Goal: Task Accomplishment & Management: Use online tool/utility

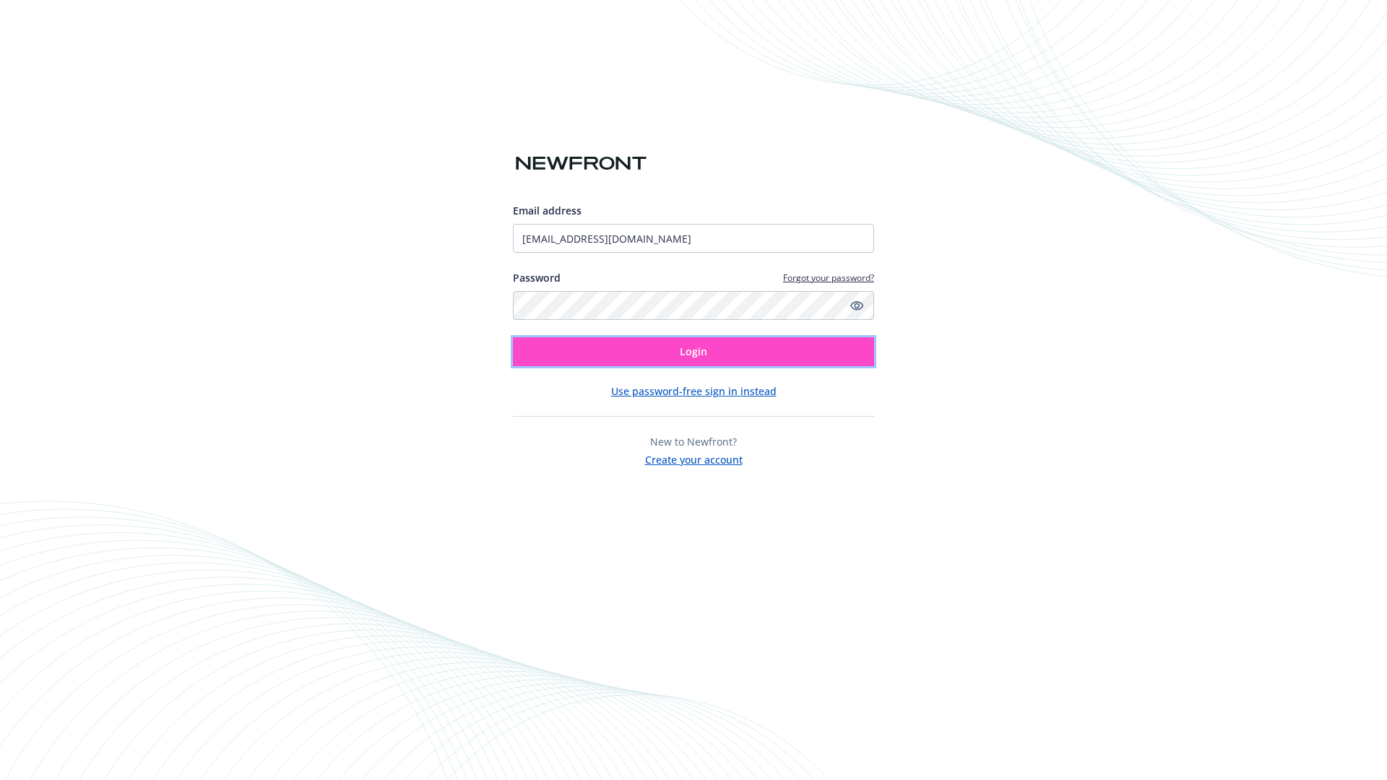
click at [694, 352] on span "Login" at bounding box center [693, 352] width 27 height 14
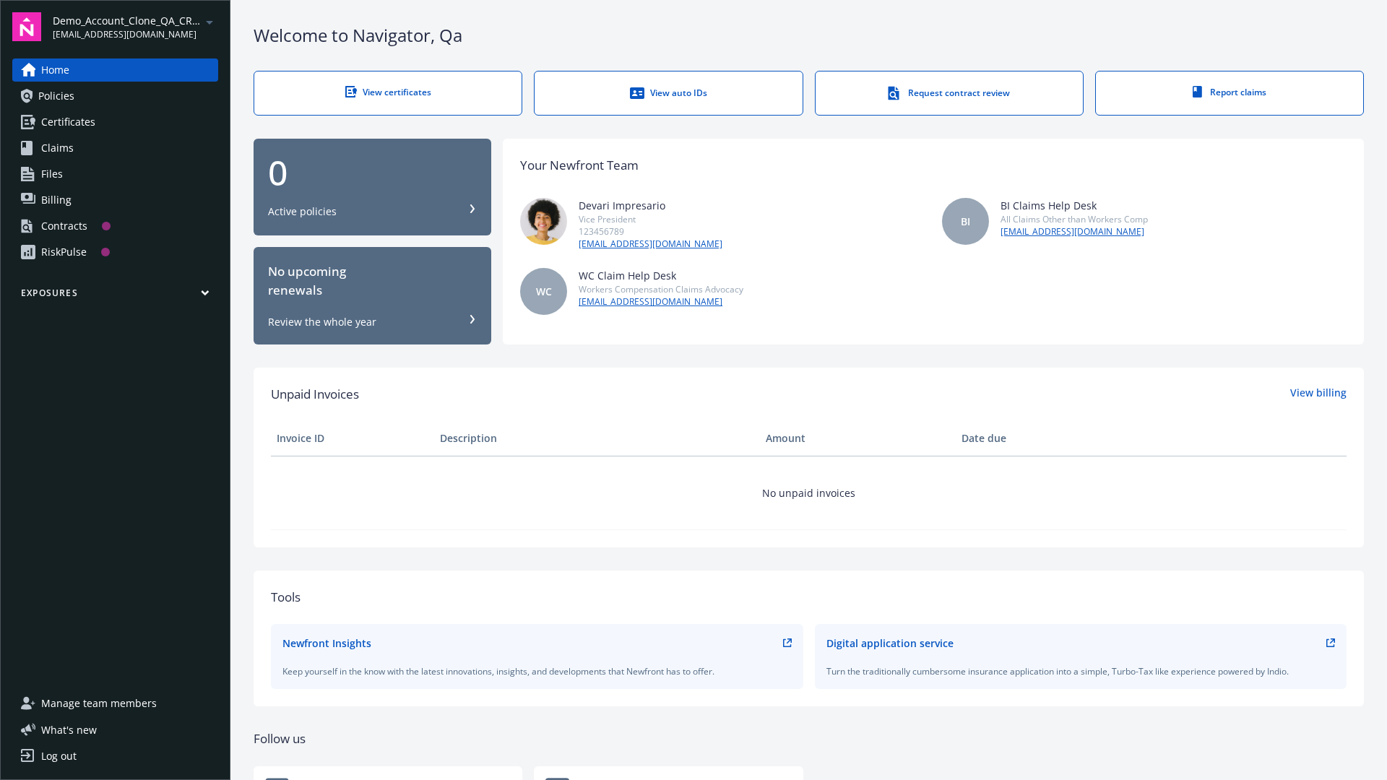
click at [135, 27] on span "Demo_Account_Clone_QA_CR_Tests_Prospect" at bounding box center [127, 20] width 148 height 15
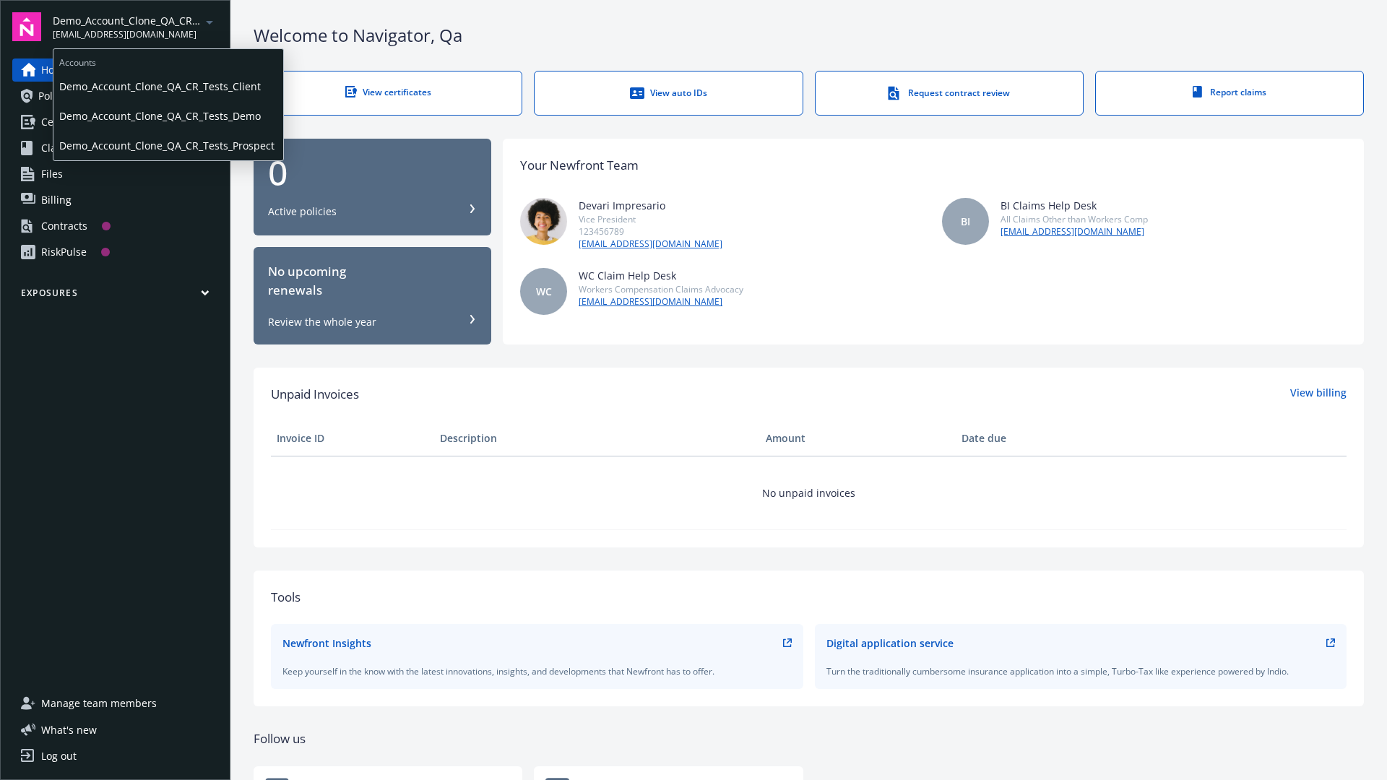
click at [167, 86] on span "Demo_Account_Clone_QA_CR_Tests_Client" at bounding box center [168, 87] width 218 height 30
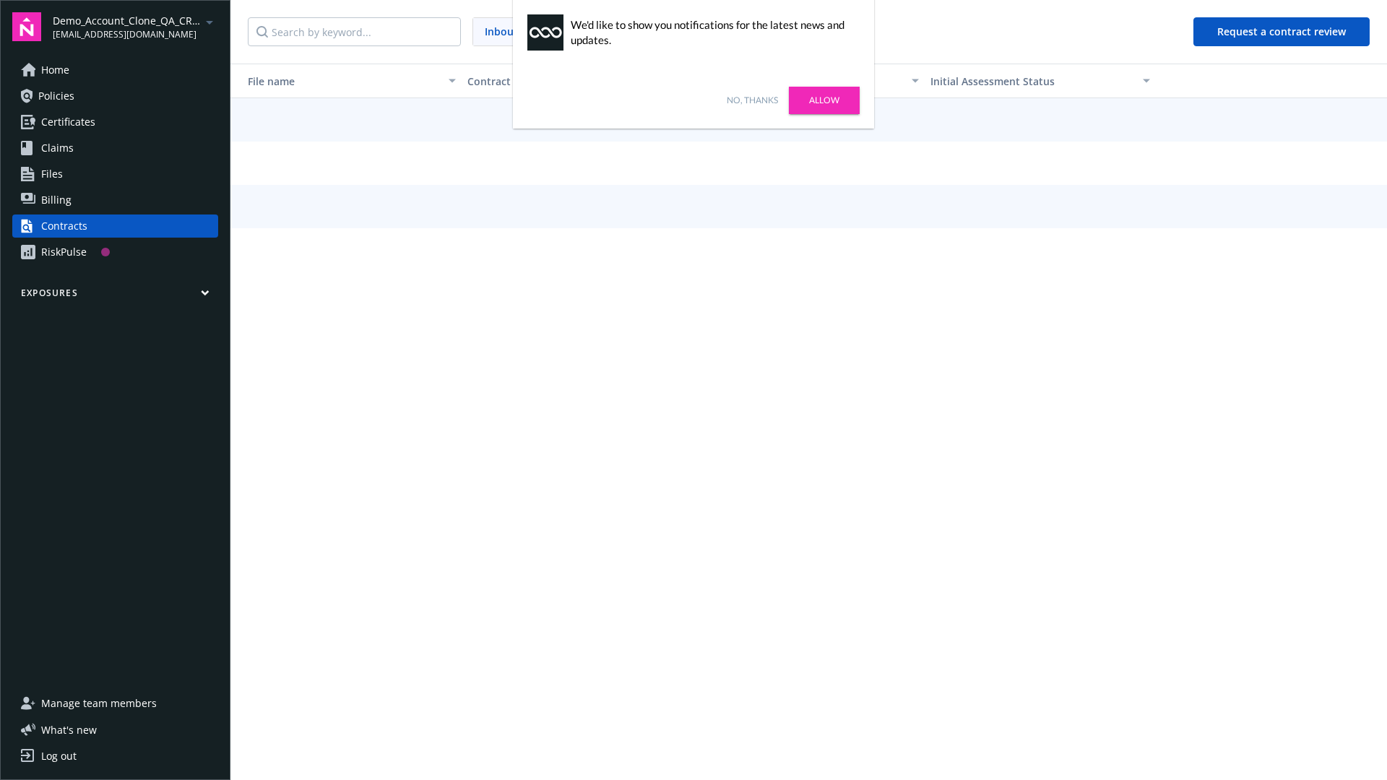
click at [752, 100] on link "No, thanks" at bounding box center [752, 100] width 51 height 13
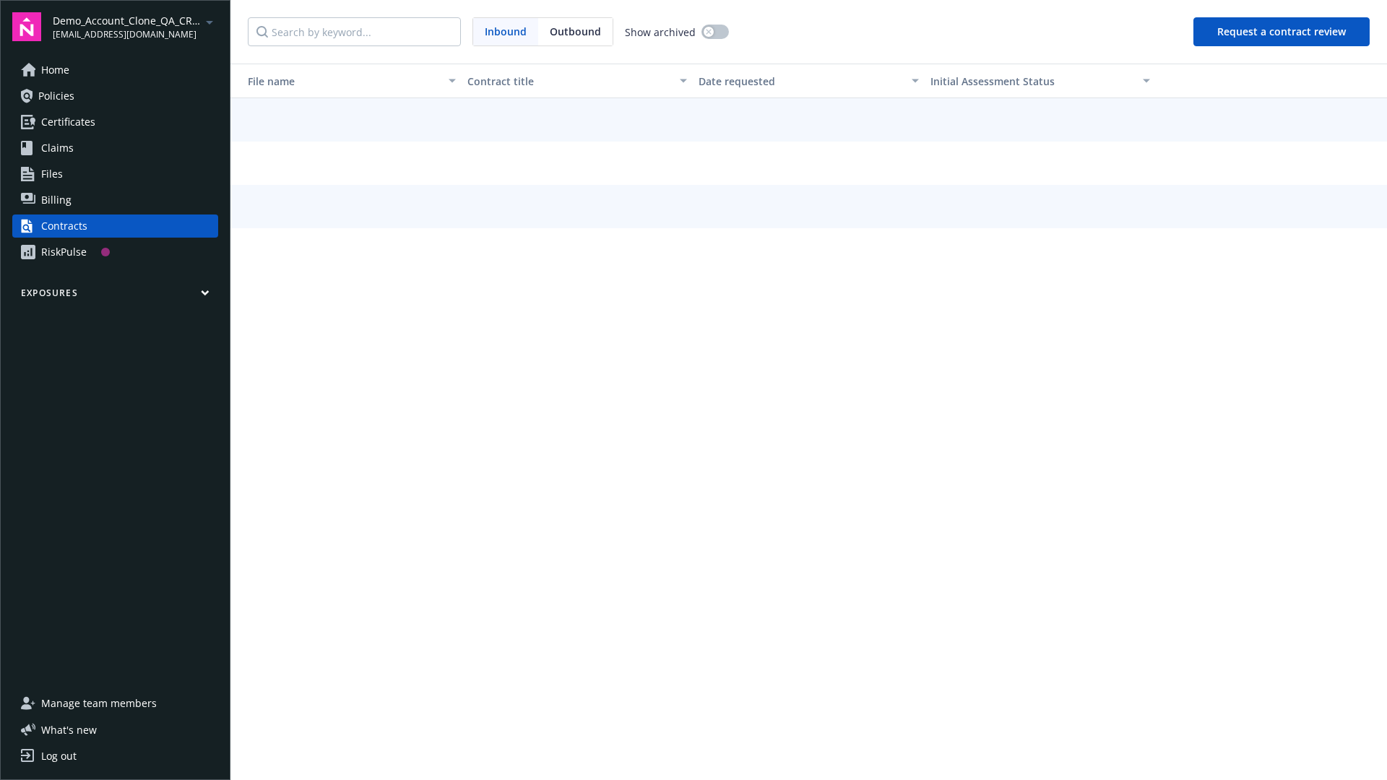
click at [1283, 32] on button "Request a contract review" at bounding box center [1282, 31] width 176 height 29
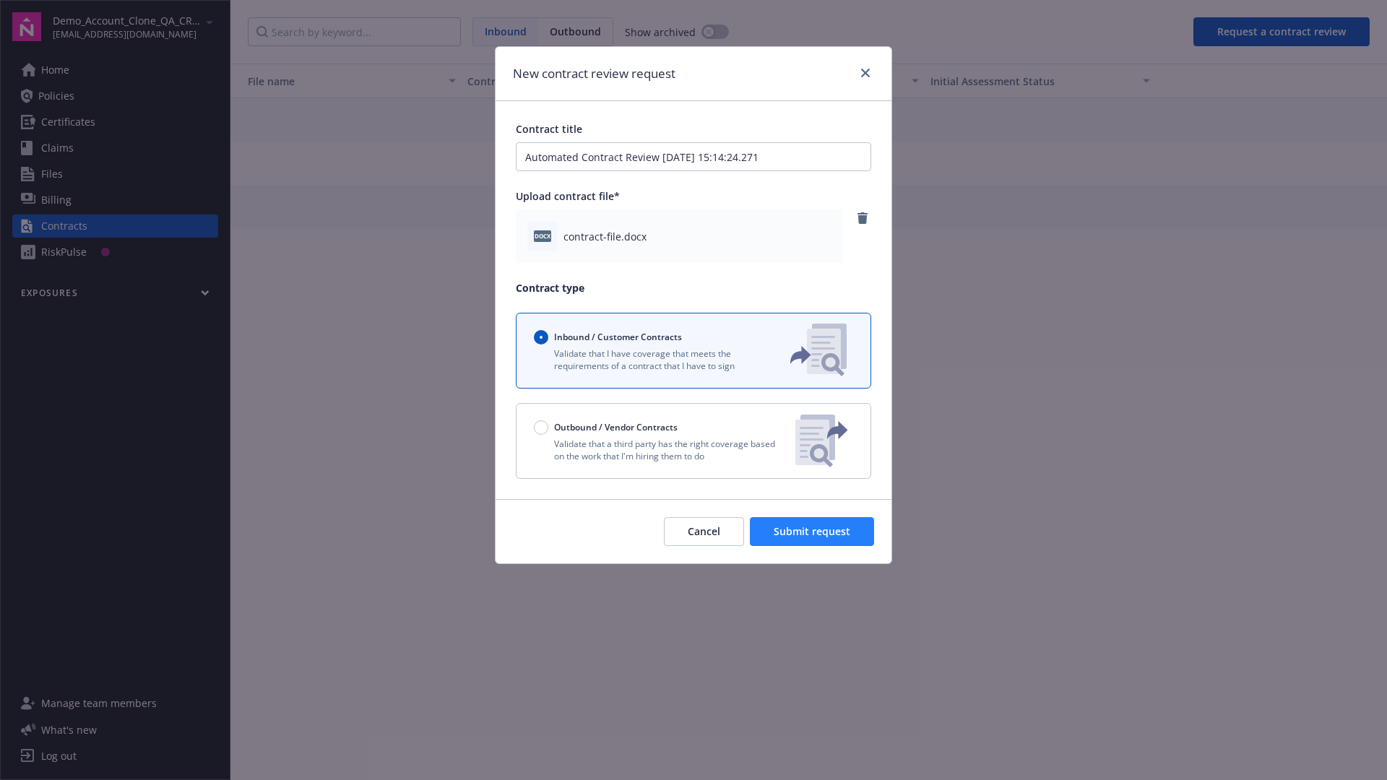
type input "Automated Contract Review [DATE] 15:14:24.271"
click at [813, 532] on span "Submit request" at bounding box center [812, 532] width 77 height 14
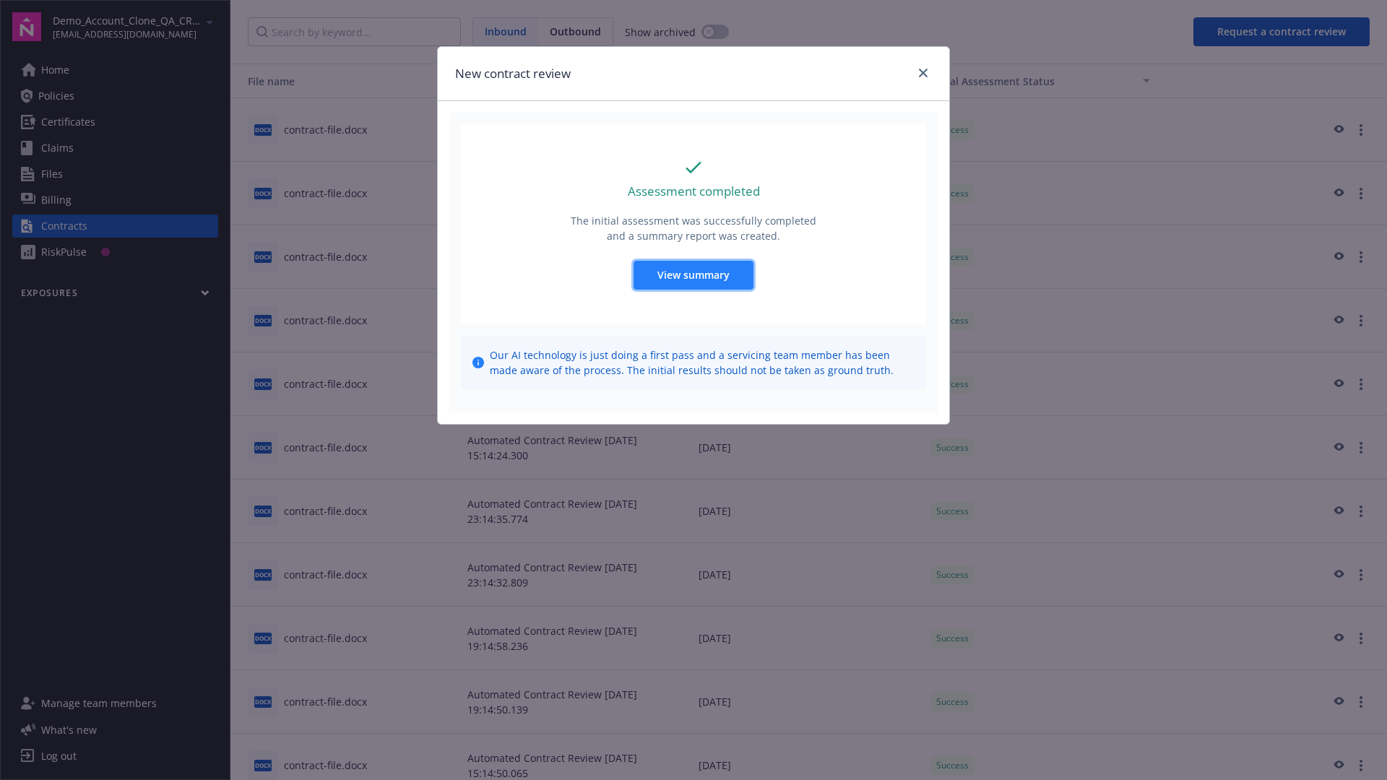
click at [693, 275] on span "View summary" at bounding box center [694, 275] width 72 height 14
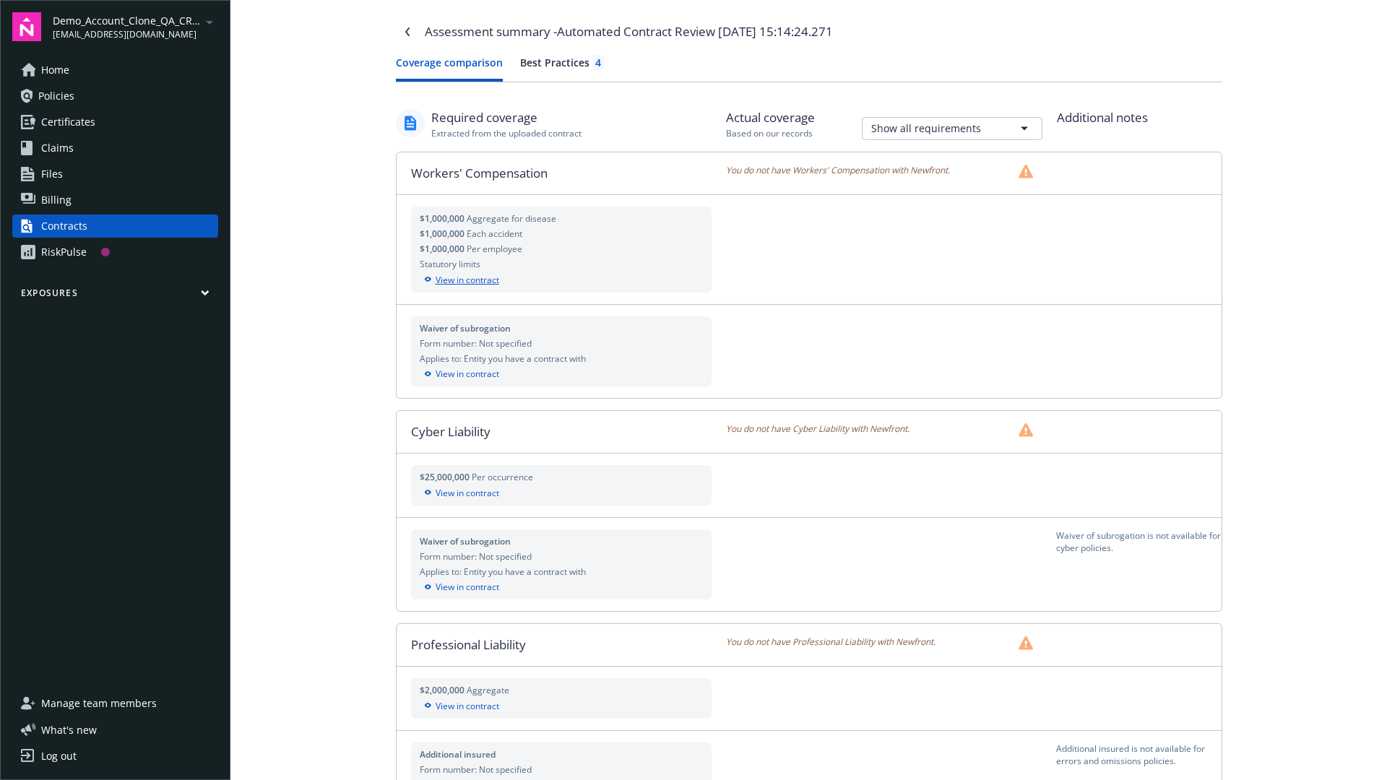
click at [561, 280] on div "View in contract" at bounding box center [562, 280] width 284 height 13
